Goal: Task Accomplishment & Management: Use online tool/utility

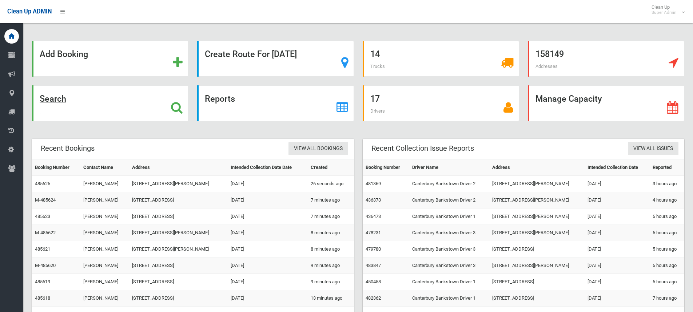
scroll to position [53, 0]
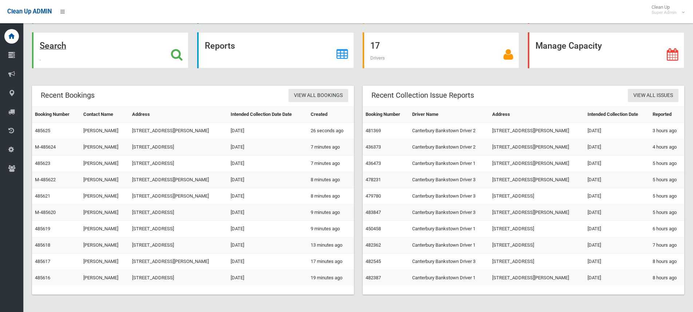
click at [175, 55] on icon at bounding box center [177, 54] width 12 height 12
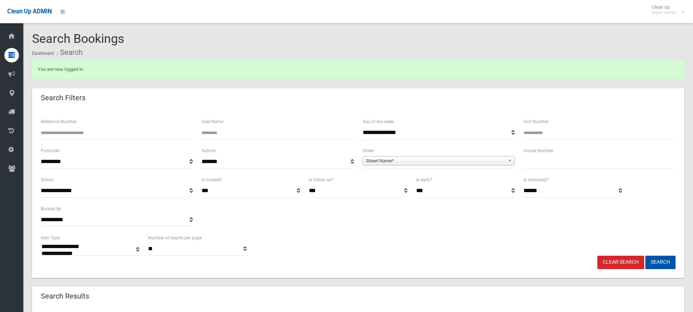
select select
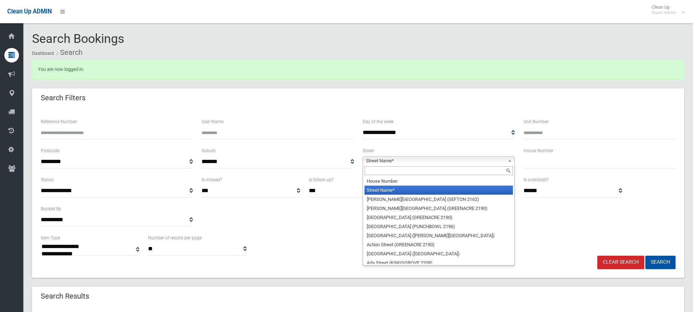
click at [437, 163] on span "Street Name*" at bounding box center [435, 161] width 139 height 9
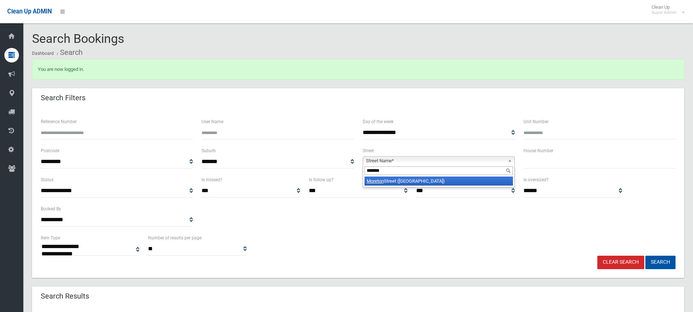
type input "*******"
click at [408, 181] on li "[GEOGRAPHIC_DATA] ([GEOGRAPHIC_DATA])" at bounding box center [438, 181] width 148 height 9
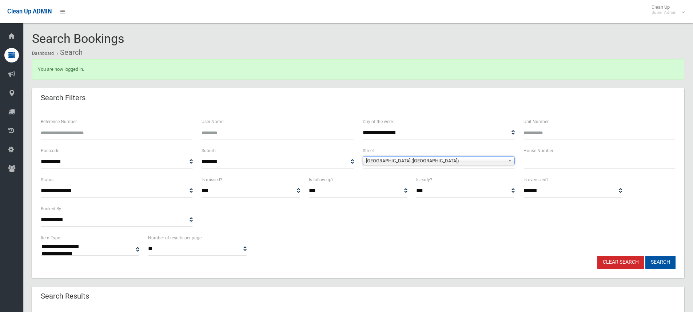
click at [545, 163] on input "text" at bounding box center [599, 161] width 152 height 13
type input "*****"
click at [661, 263] on button "Search" at bounding box center [660, 262] width 30 height 13
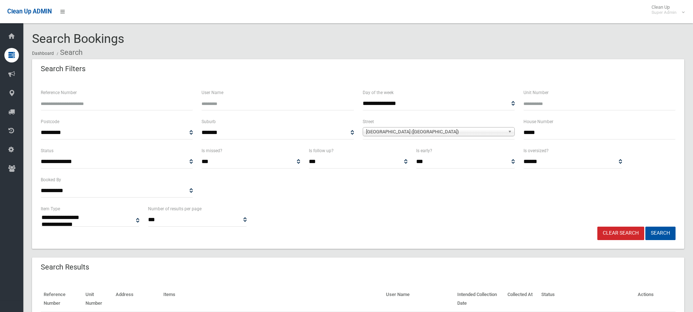
select select
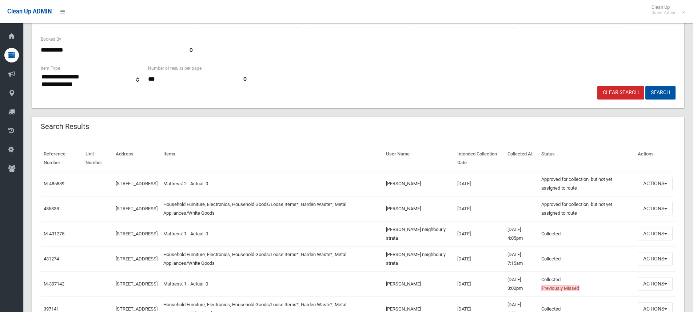
scroll to position [145, 0]
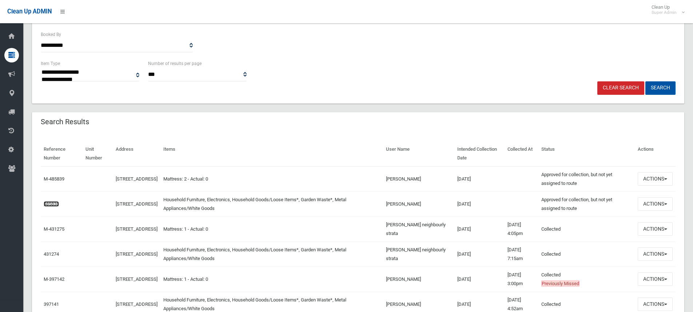
click at [50, 205] on link "485838" at bounding box center [51, 203] width 15 height 5
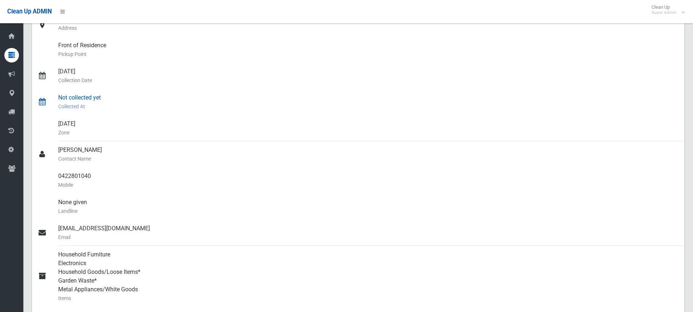
scroll to position [145, 0]
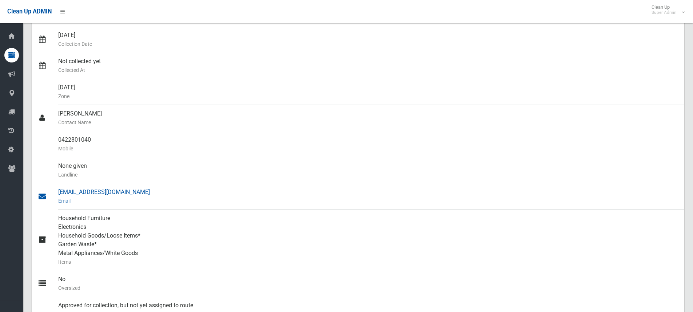
drag, startPoint x: 57, startPoint y: 110, endPoint x: 115, endPoint y: 197, distance: 104.0
click at [115, 197] on ul "Austine Omenihu Name of Booker 22-24 Moreton Street, LAKEMBA NSW 2195 Address F…" at bounding box center [358, 135] width 652 height 375
copy ul "Mukul chhabra Contact Name 0422801040 Mobile None given Landline mukul@neighbou…"
